Goal: Use online tool/utility: Utilize a website feature to perform a specific function

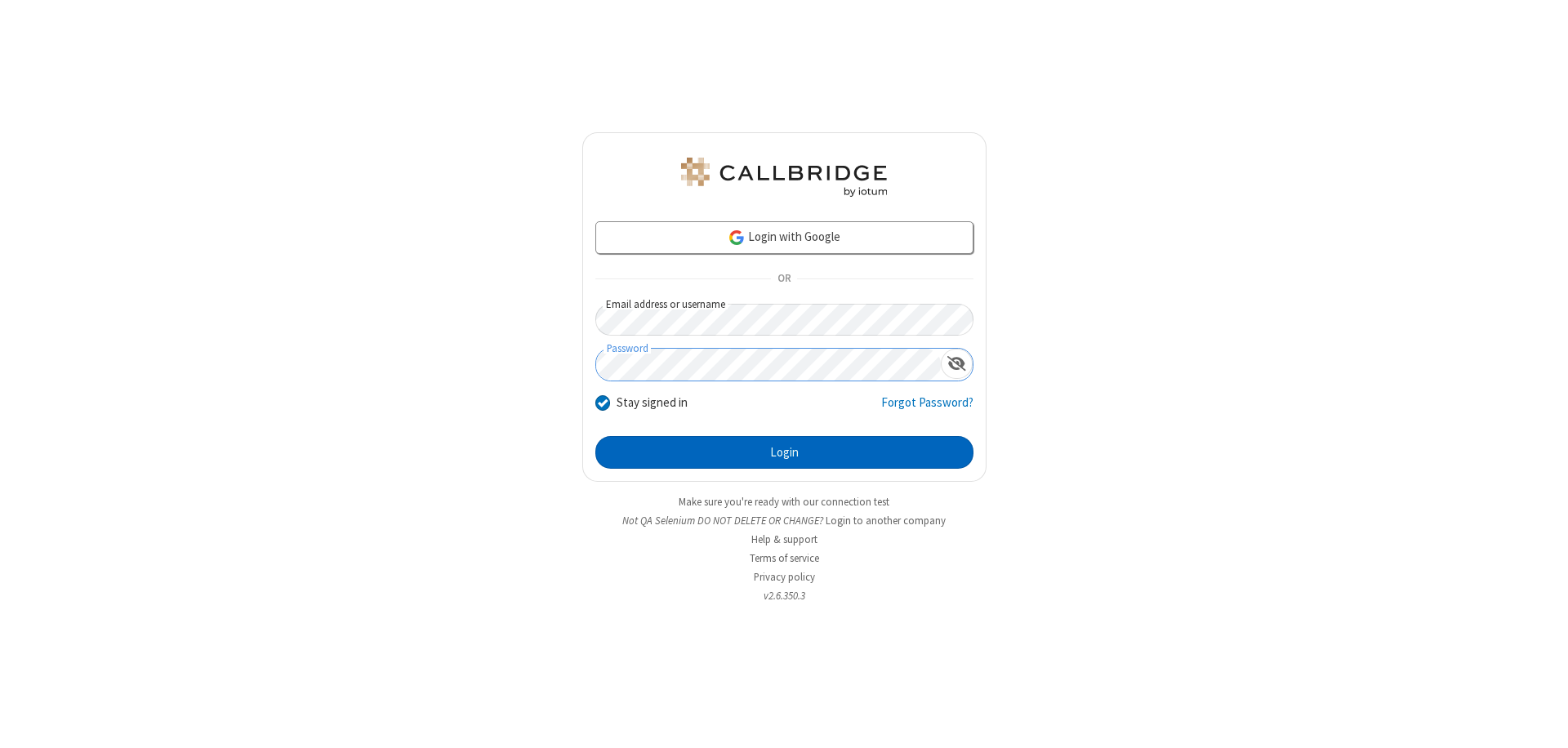
click at [784, 452] on button "Login" at bounding box center [785, 452] width 378 height 32
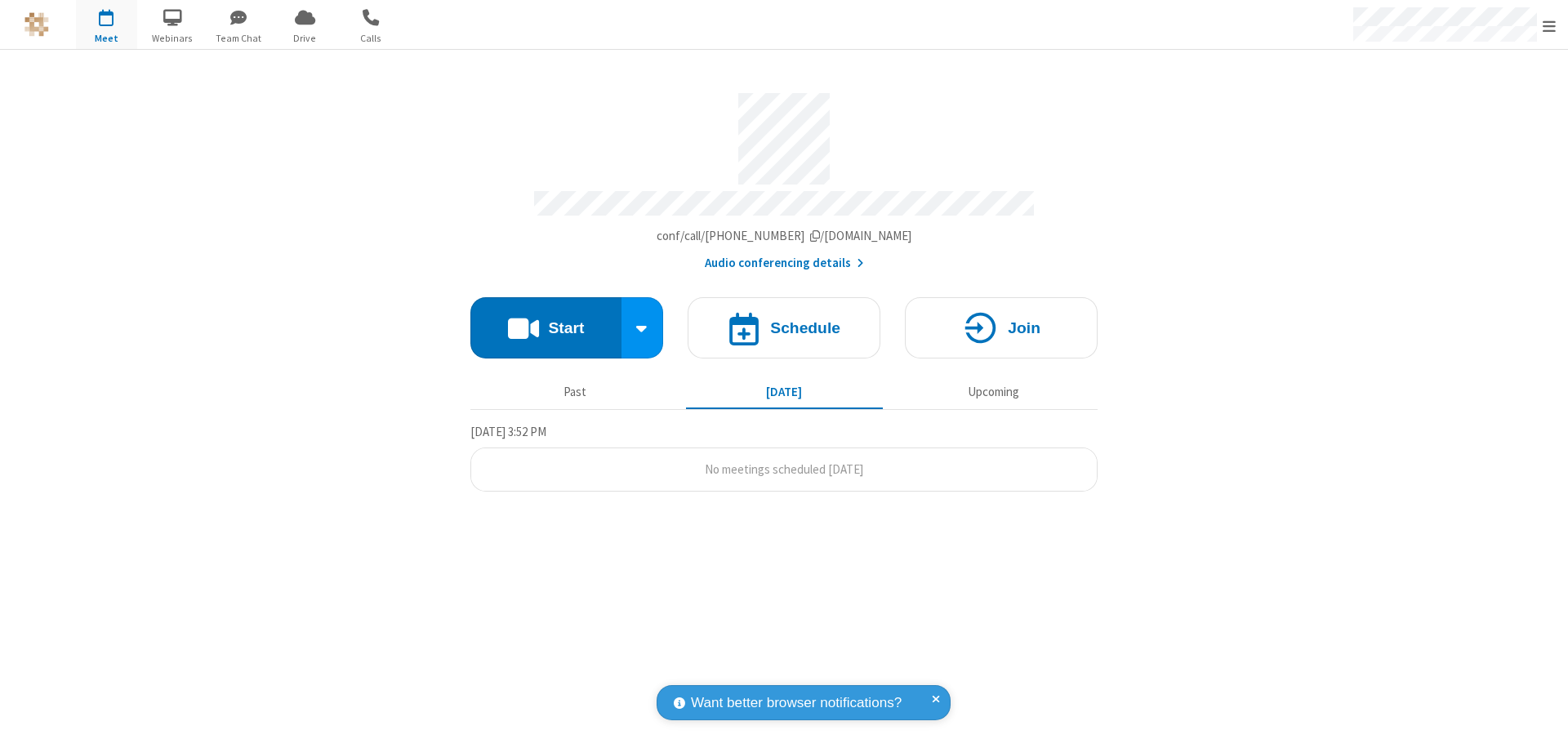
click at [546, 320] on button "Start" at bounding box center [546, 328] width 151 height 61
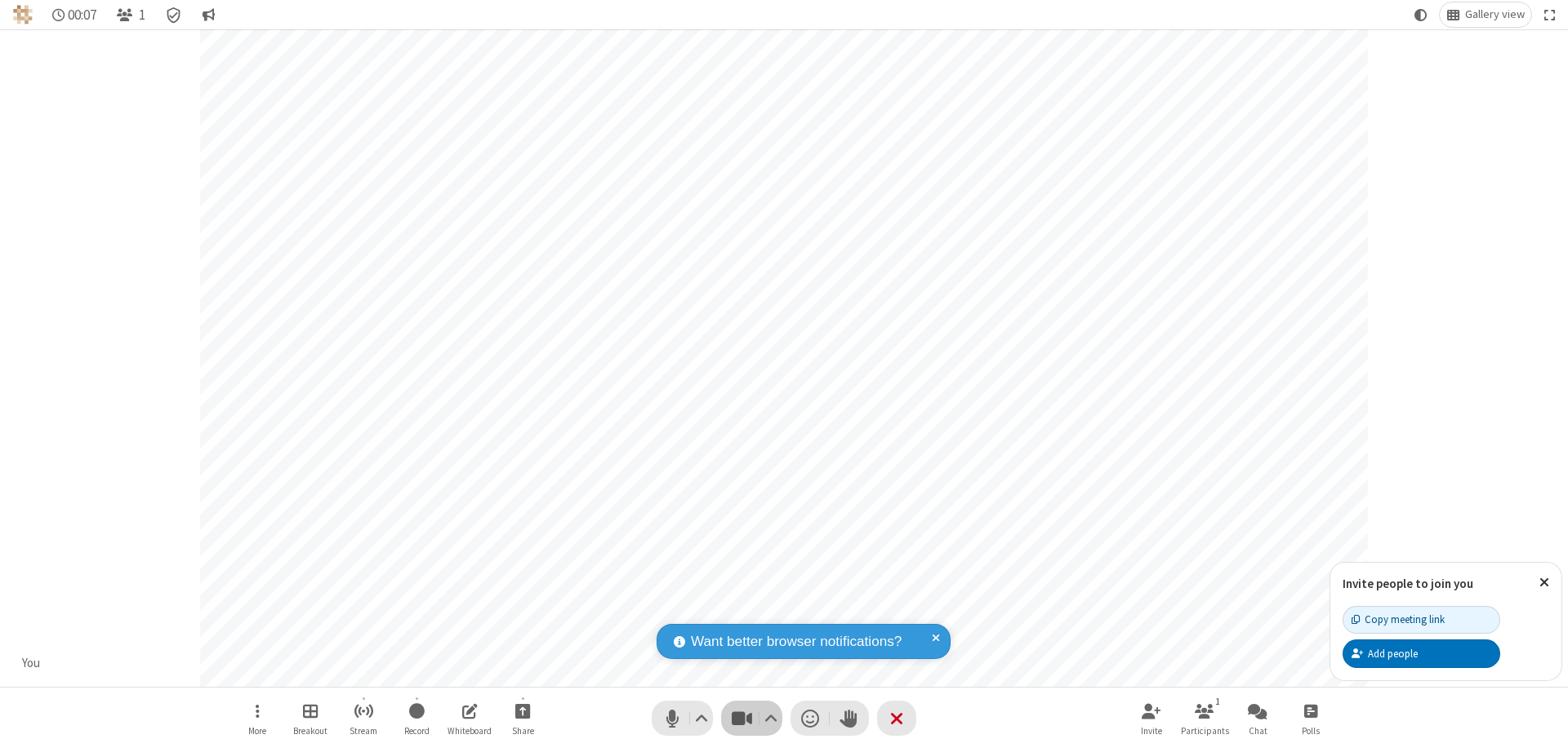
click at [742, 717] on span "Stop video (⌘+Shift+V)" at bounding box center [742, 718] width 25 height 24
click at [742, 717] on span "Start video (⌘+Shift+V)" at bounding box center [742, 718] width 25 height 24
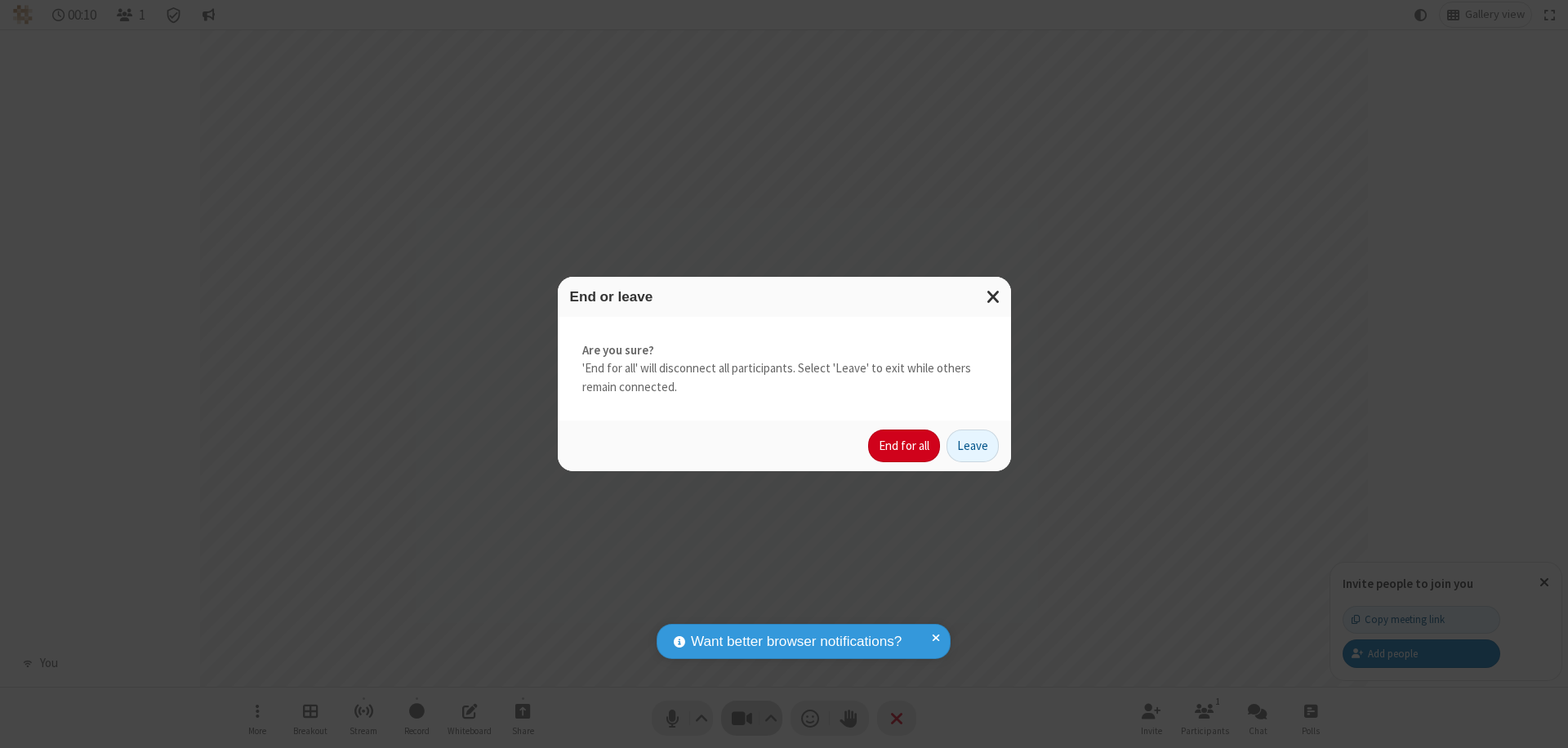
click at [905, 446] on button "End for all" at bounding box center [904, 445] width 72 height 32
